Goal: Obtain resource: Obtain resource

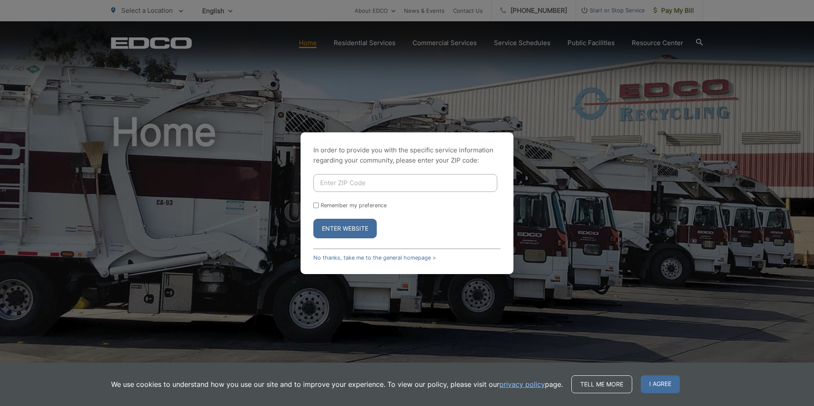
click at [420, 183] on input "Enter ZIP Code" at bounding box center [405, 183] width 184 height 18
type input "90275"
click at [313, 219] on button "Enter Website" at bounding box center [344, 229] width 63 height 20
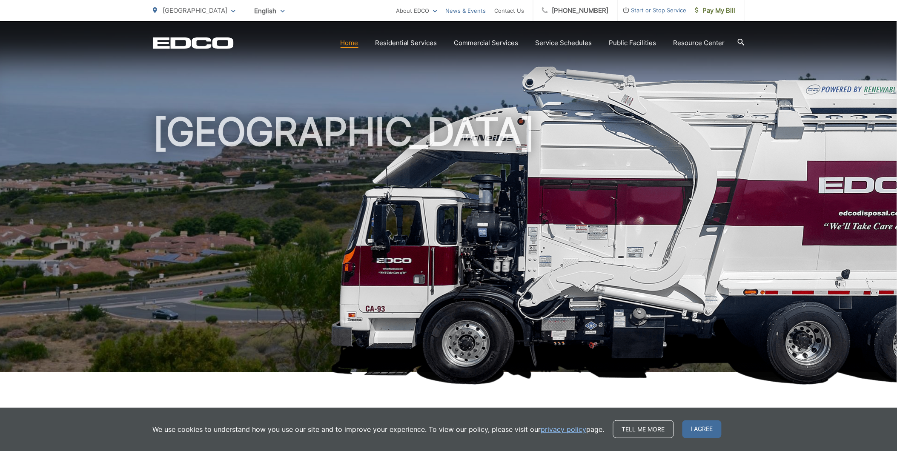
click at [479, 10] on link "News & Events" at bounding box center [466, 11] width 40 height 10
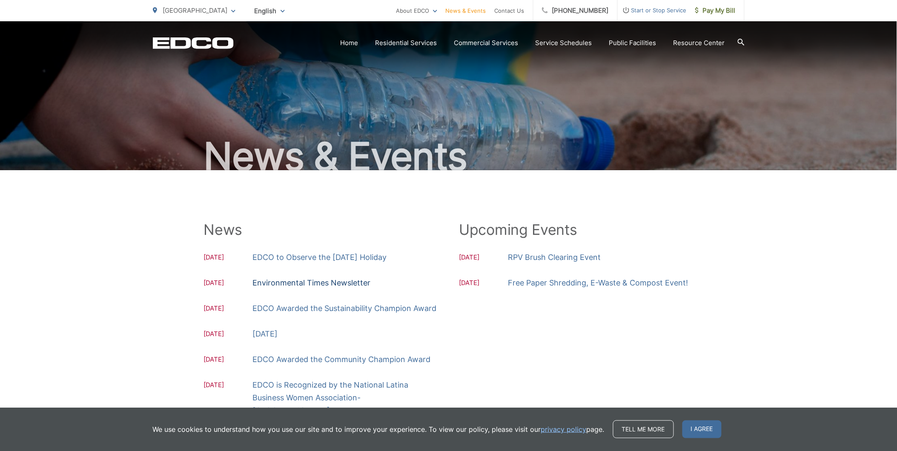
click at [312, 282] on link "Environmental Times Newsletter" at bounding box center [312, 283] width 118 height 13
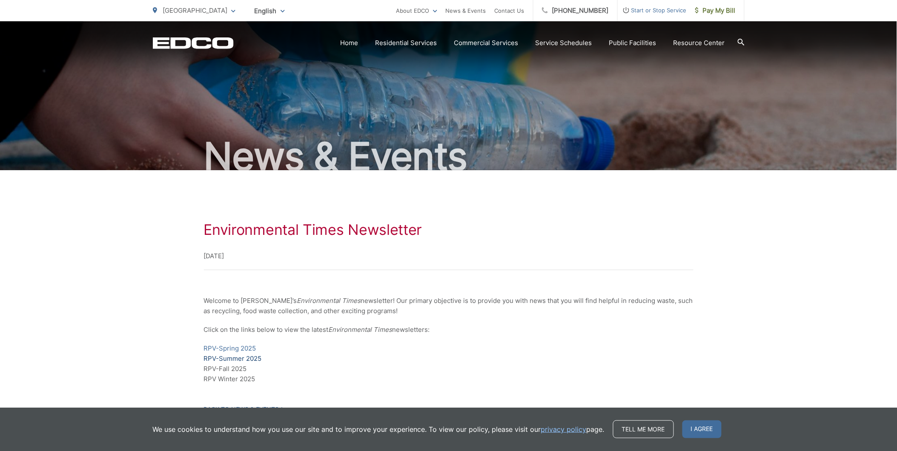
click at [245, 355] on link "RPV-Summer 2025" at bounding box center [233, 359] width 58 height 10
